Goal: Information Seeking & Learning: Learn about a topic

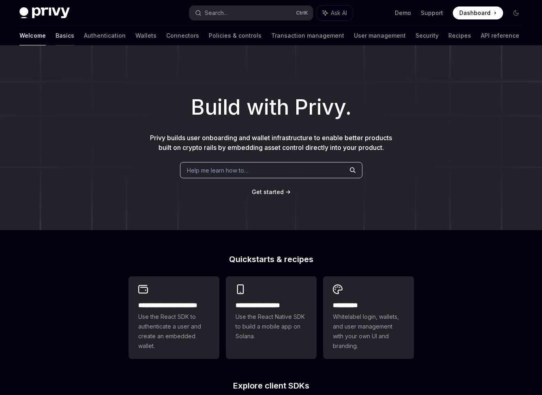
click at [56, 37] on link "Basics" at bounding box center [65, 35] width 19 height 19
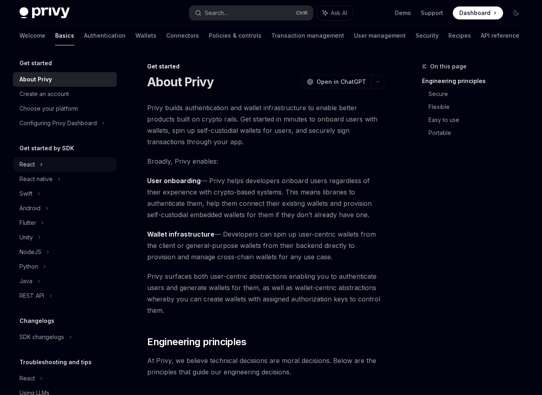
click at [41, 162] on icon at bounding box center [41, 165] width 3 height 10
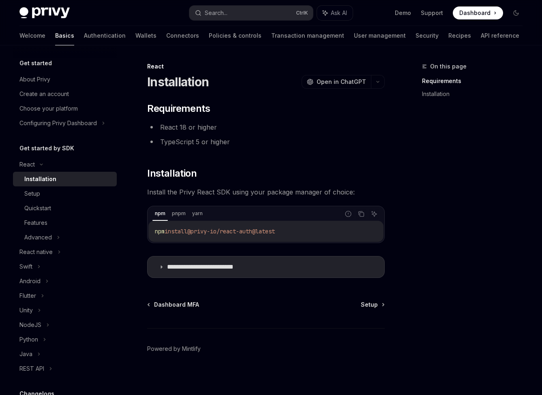
drag, startPoint x: 359, startPoint y: 215, endPoint x: 355, endPoint y: 216, distance: 4.1
click at [360, 215] on icon "Copy the contents from the code block" at bounding box center [361, 214] width 6 height 6
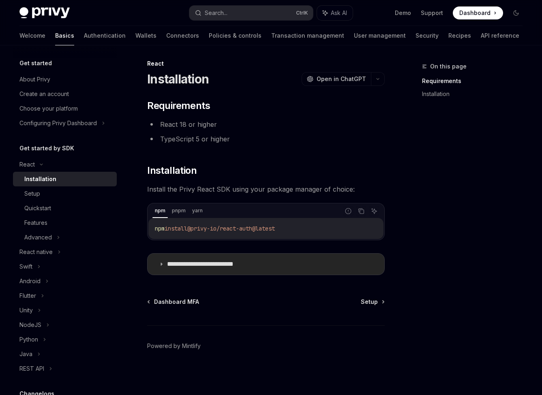
scroll to position [3, 0]
click at [165, 261] on summary "**********" at bounding box center [266, 263] width 237 height 21
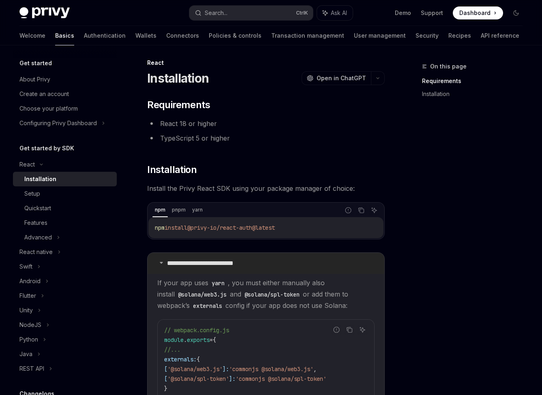
scroll to position [3, 0]
click at [187, 264] on p "**********" at bounding box center [213, 264] width 92 height 8
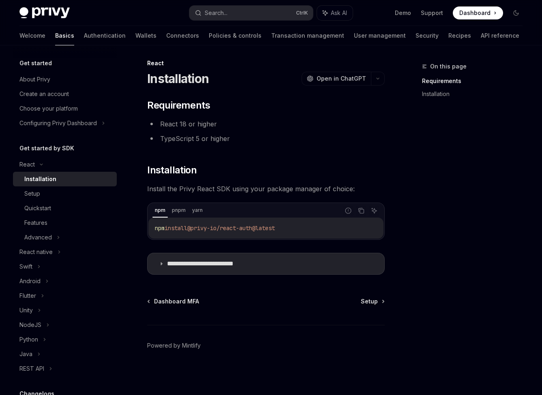
click at [386, 306] on div "**********" at bounding box center [271, 218] width 516 height 353
click at [377, 301] on span "Setup" at bounding box center [369, 302] width 17 height 8
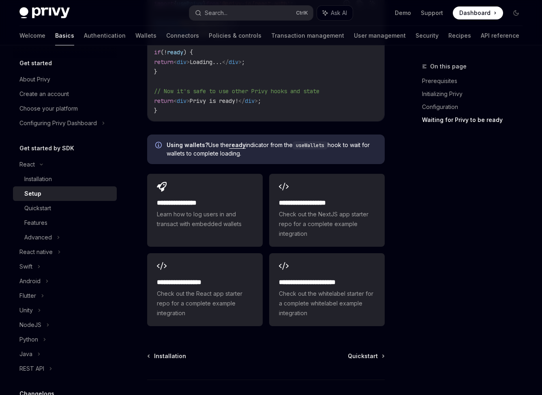
scroll to position [1073, 0]
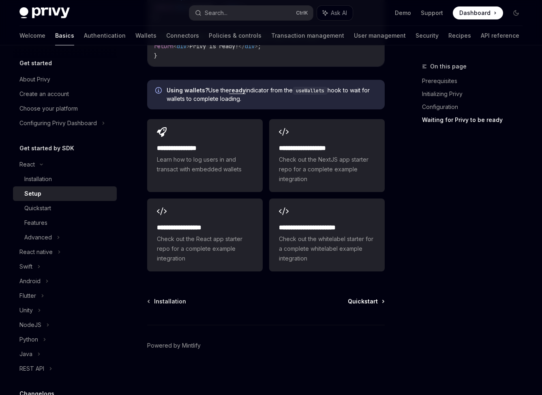
click at [369, 304] on span "Quickstart" at bounding box center [363, 302] width 30 height 8
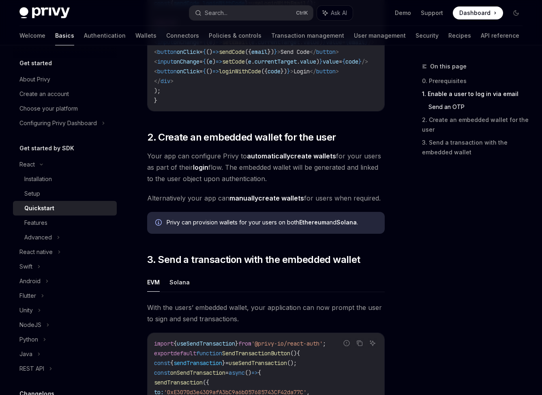
scroll to position [568, 0]
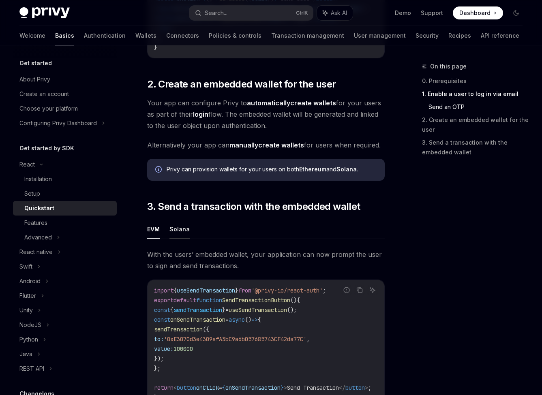
click at [186, 225] on button "Solana" at bounding box center [179, 229] width 20 height 19
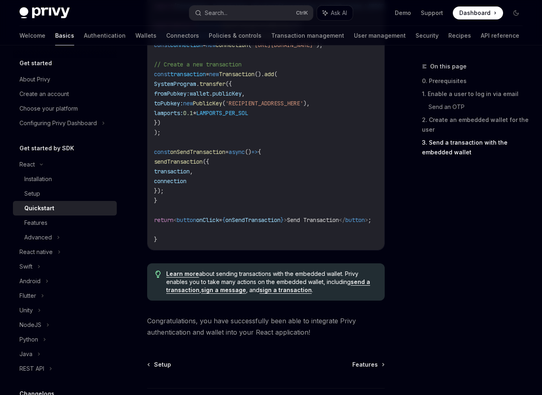
scroll to position [920, 0]
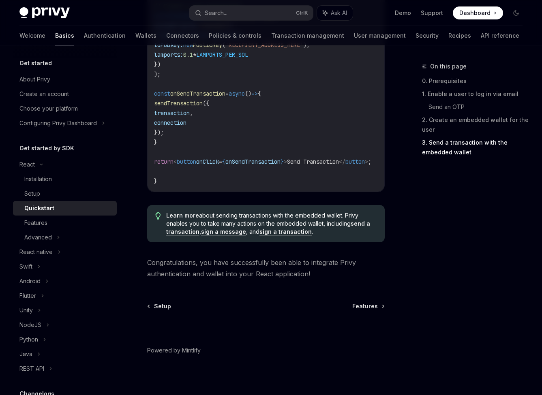
click at [362, 308] on div "Setup Features Powered by [PERSON_NAME]" at bounding box center [266, 351] width 238 height 98
click at [365, 302] on span "Features" at bounding box center [365, 306] width 26 height 8
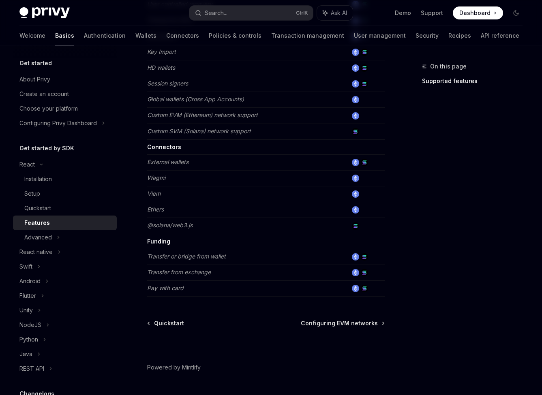
scroll to position [446, 0]
click at [337, 321] on span "Configuring EVM networks" at bounding box center [339, 323] width 77 height 8
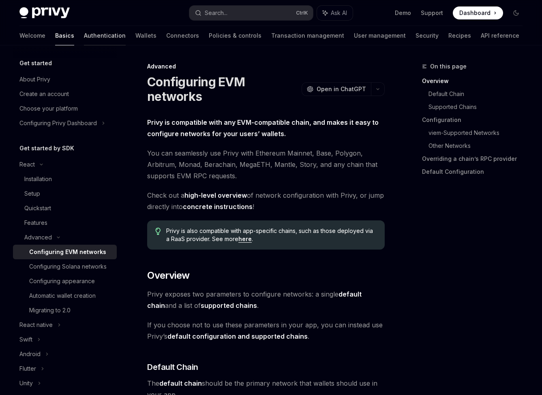
click at [84, 31] on link "Authentication" at bounding box center [105, 35] width 42 height 19
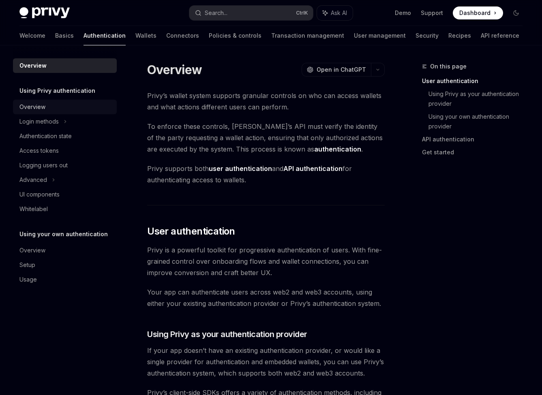
click at [47, 102] on link "Overview" at bounding box center [65, 107] width 104 height 15
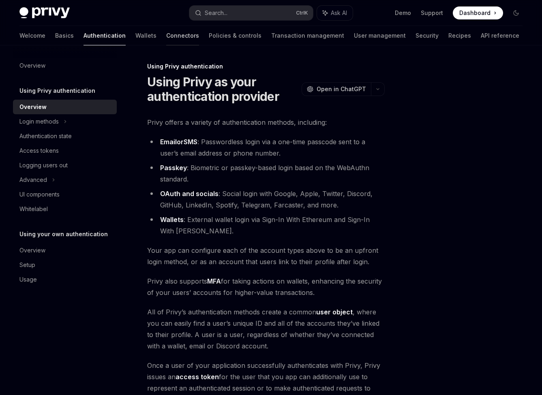
click at [166, 34] on link "Connectors" at bounding box center [182, 35] width 33 height 19
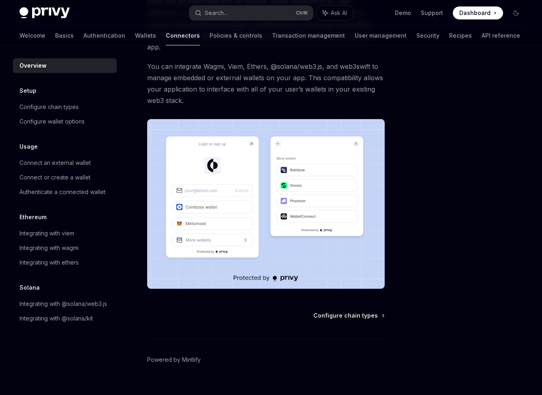
scroll to position [97, 0]
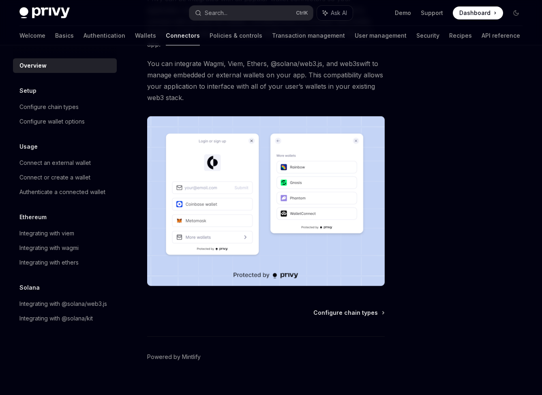
click at [341, 296] on div "Overview OpenAI Open in ChatGPT OpenAI Open in ChatGPT Privy can be integrated …" at bounding box center [190, 186] width 393 height 442
click at [339, 309] on span "Configure chain types" at bounding box center [345, 313] width 64 height 8
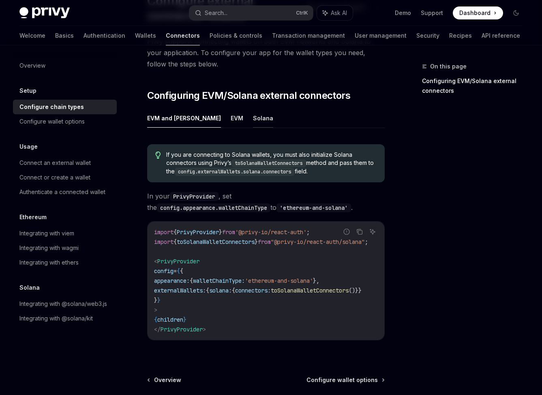
click at [253, 117] on button "Solana" at bounding box center [263, 118] width 20 height 19
type textarea "*"
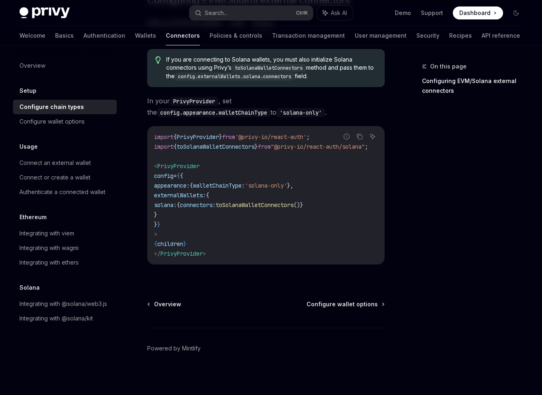
scroll to position [182, 0]
